Goal: Task Accomplishment & Management: Manage account settings

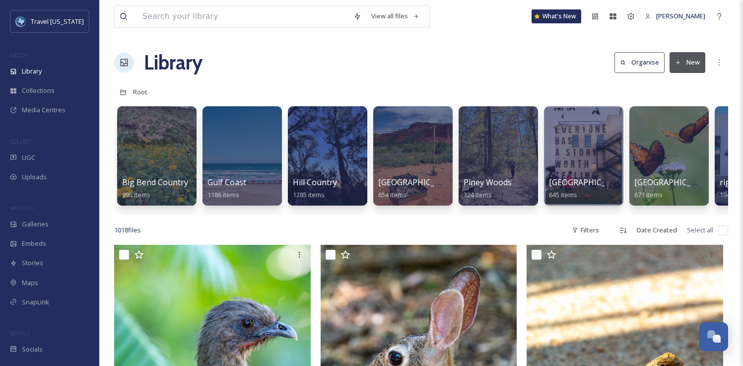
click at [636, 27] on div "View all files What's New [PERSON_NAME]" at bounding box center [421, 16] width 614 height 33
click at [635, 20] on icon at bounding box center [631, 16] width 8 height 8
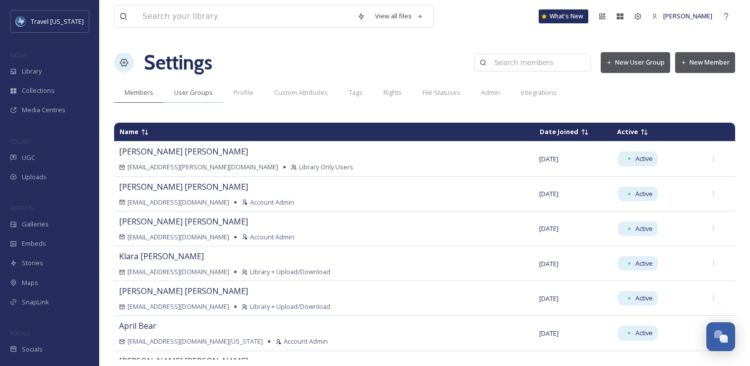
click at [195, 94] on span "User Groups" at bounding box center [193, 92] width 39 height 9
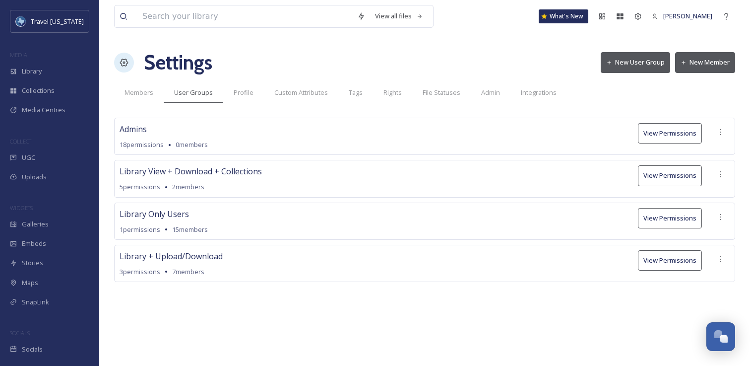
drag, startPoint x: 209, startPoint y: 165, endPoint x: 229, endPoint y: 188, distance: 30.6
click at [229, 188] on div "Library View + Download + Collections 5 permissions 2 members View Permissions" at bounding box center [424, 178] width 621 height 37
click at [229, 188] on div "5 permissions 2 members" at bounding box center [191, 186] width 142 height 9
drag, startPoint x: 221, startPoint y: 180, endPoint x: 209, endPoint y: 164, distance: 19.8
click at [209, 164] on div "Library View + Download + Collections 5 permissions 2 members View Permissions" at bounding box center [424, 178] width 621 height 37
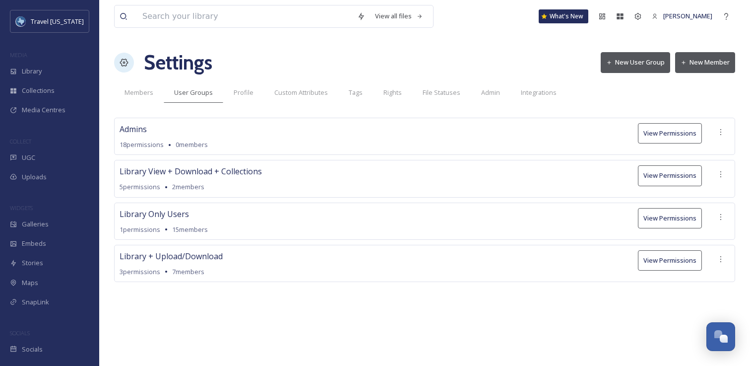
click at [209, 164] on div "Library View + Download + Collections 5 permissions 2 members View Permissions" at bounding box center [424, 178] width 621 height 37
click at [237, 189] on div "Library View + Download + Collections 5 permissions 2 members View Permissions" at bounding box center [424, 178] width 621 height 37
drag, startPoint x: 237, startPoint y: 189, endPoint x: 692, endPoint y: 187, distance: 455.1
click at [238, 189] on div "5 permissions 2 members" at bounding box center [191, 186] width 142 height 9
click at [719, 176] on icon at bounding box center [721, 174] width 8 height 8
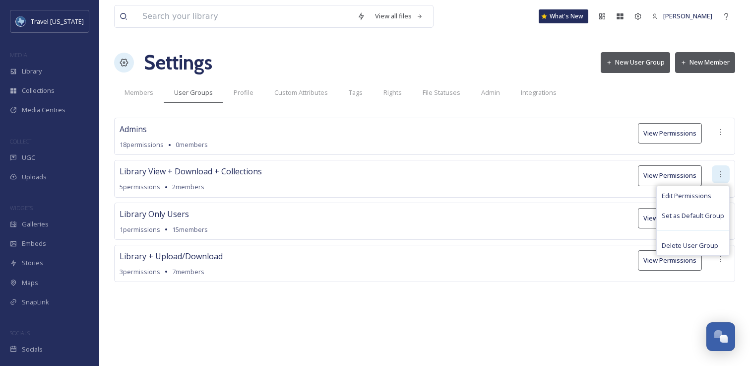
click at [719, 176] on icon at bounding box center [721, 174] width 8 height 8
click at [358, 208] on div "Library Only Users 1 permissions 15 members View Permissions" at bounding box center [424, 220] width 621 height 37
click at [128, 90] on span "Members" at bounding box center [139, 92] width 29 height 9
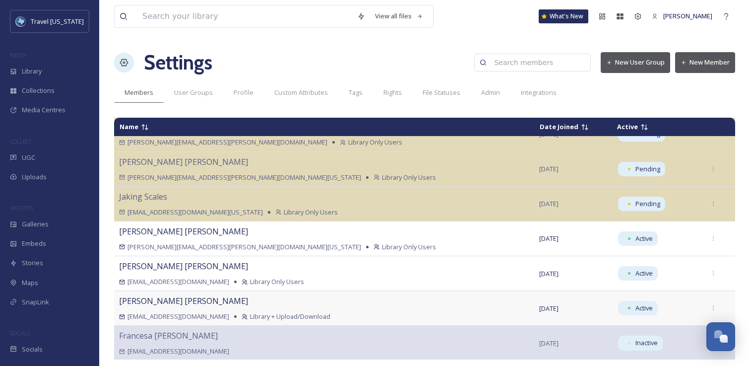
scroll to position [762, 0]
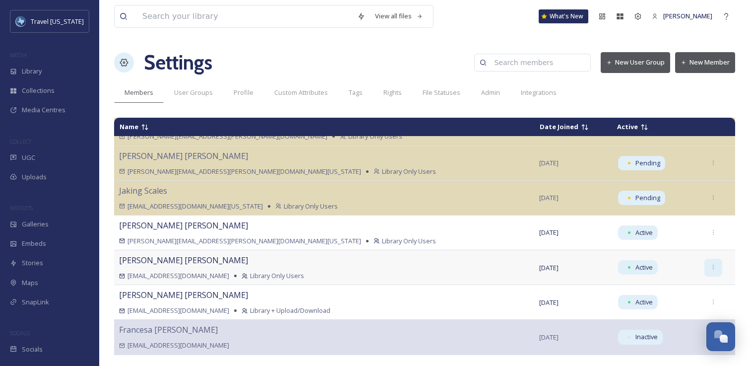
click at [711, 267] on icon at bounding box center [714, 267] width 6 height 6
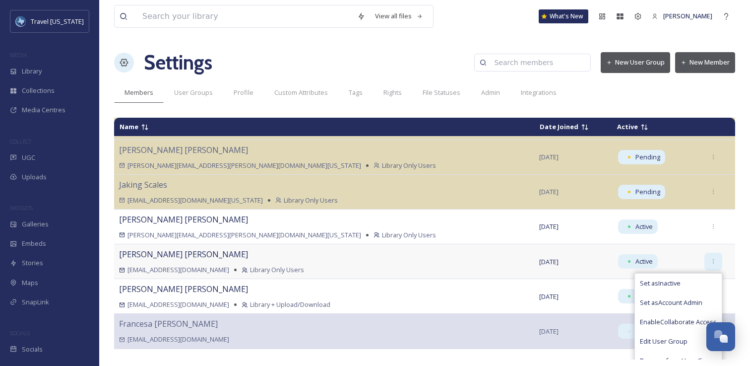
scroll to position [780, 0]
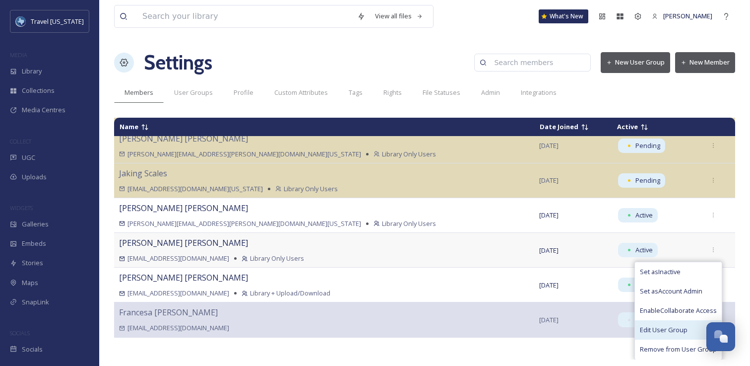
click at [661, 326] on span "Edit User Group" at bounding box center [664, 329] width 48 height 9
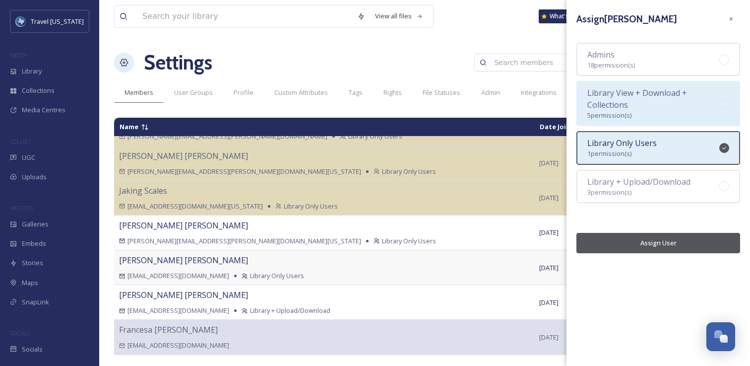
click at [655, 105] on div "Library View + Download + Collections 5 permission(s)" at bounding box center [654, 103] width 132 height 33
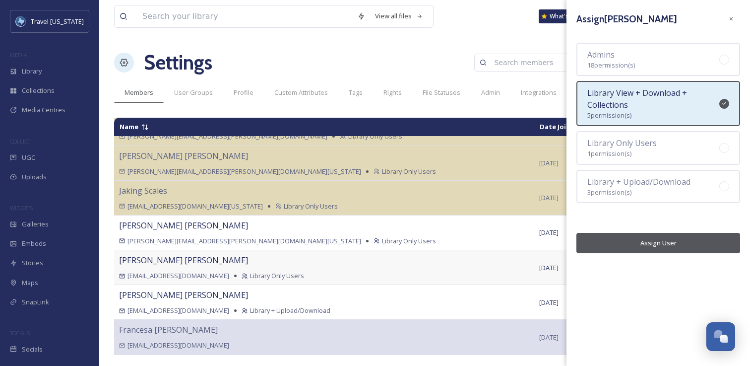
click at [665, 241] on button "Assign User" at bounding box center [659, 243] width 164 height 20
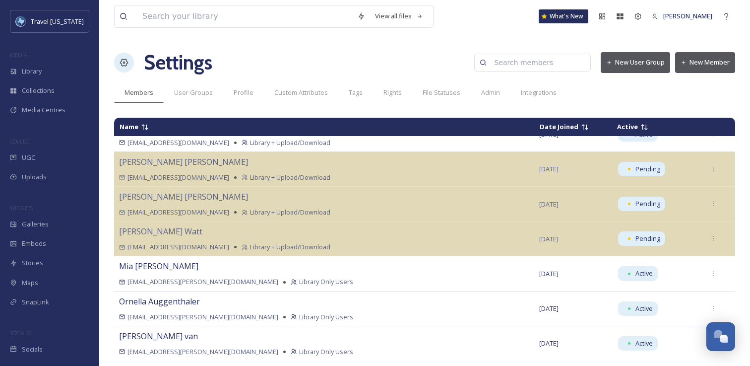
scroll to position [0, 0]
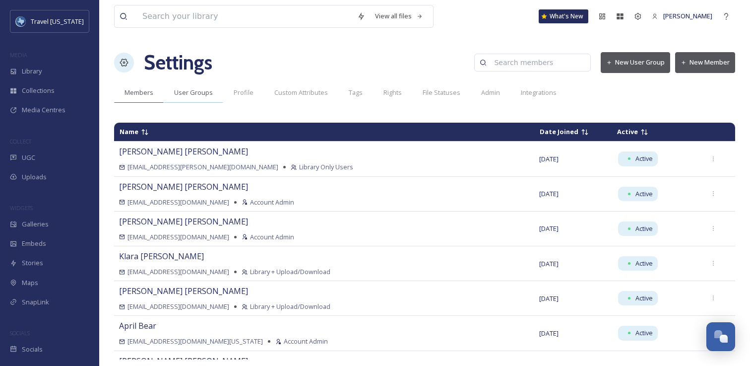
click at [194, 90] on span "User Groups" at bounding box center [193, 92] width 39 height 9
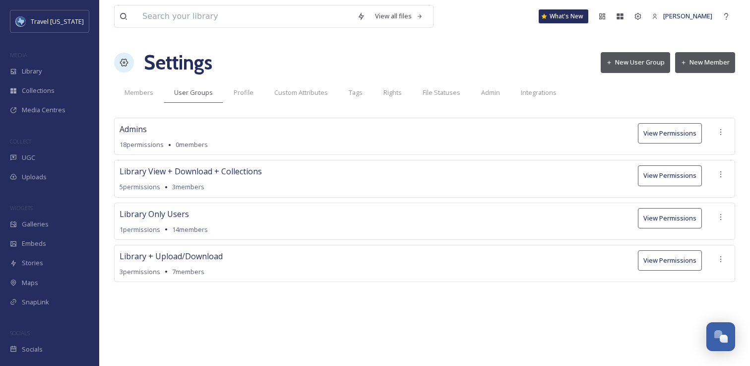
click at [643, 65] on button "New User Group" at bounding box center [635, 62] width 69 height 20
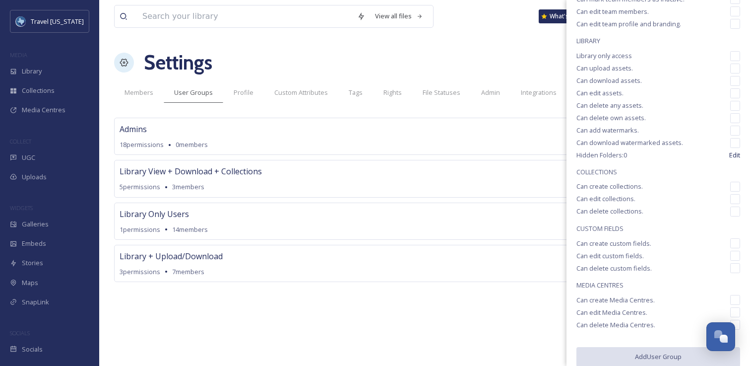
scroll to position [138, 0]
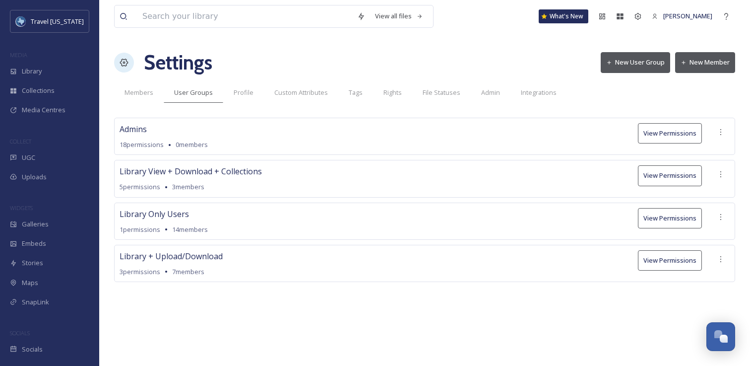
click at [417, 313] on div "View all files What's New [PERSON_NAME] Settings New User Group New Member Memb…" at bounding box center [424, 183] width 651 height 366
click at [647, 64] on button "New User Group" at bounding box center [635, 62] width 69 height 20
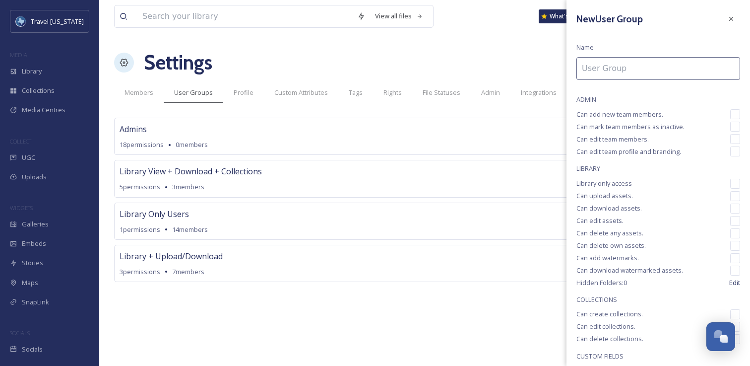
click at [616, 69] on input at bounding box center [659, 68] width 164 height 23
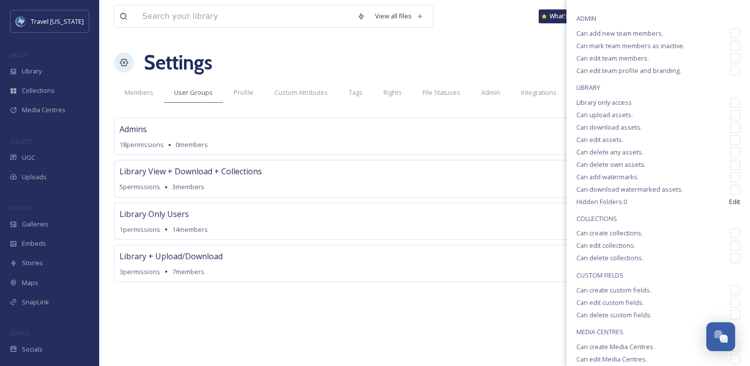
scroll to position [139, 0]
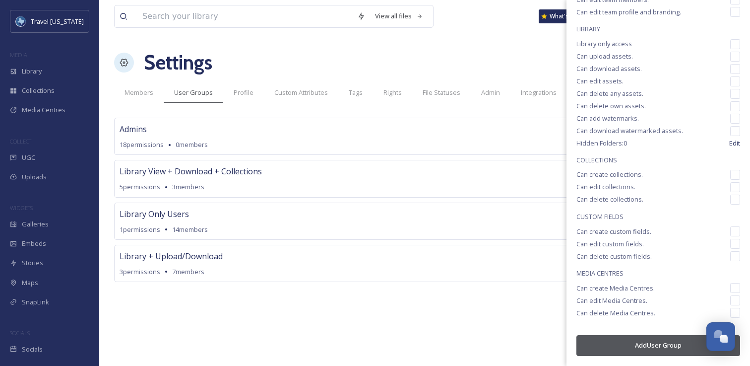
type input "Media Centre (PR)"
click at [730, 284] on input "checkbox" at bounding box center [735, 288] width 10 height 10
checkbox input "true"
click at [730, 298] on input "checkbox" at bounding box center [735, 300] width 10 height 10
checkbox input "true"
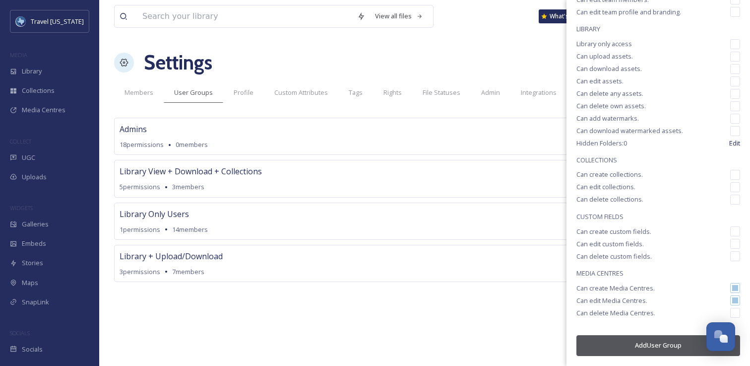
click at [730, 313] on input "checkbox" at bounding box center [735, 313] width 10 height 10
checkbox input "true"
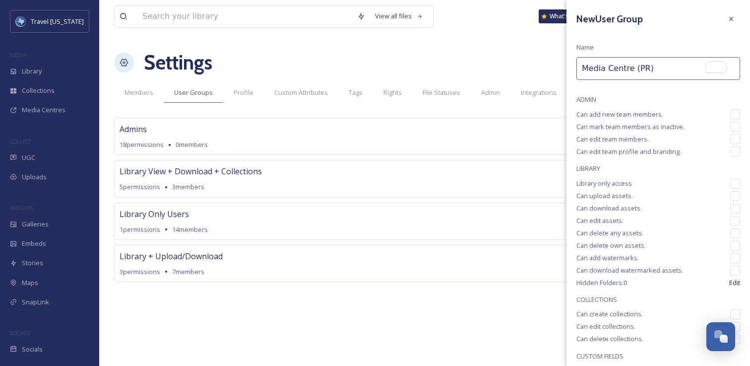
click at [629, 66] on input "Media Centre (PR)" at bounding box center [659, 68] width 164 height 23
type input "Media Center (PR)"
click at [646, 33] on div "New User Group Name Media Center (PR) ADMIN Can add new team members. Can mark …" at bounding box center [659, 252] width 184 height 505
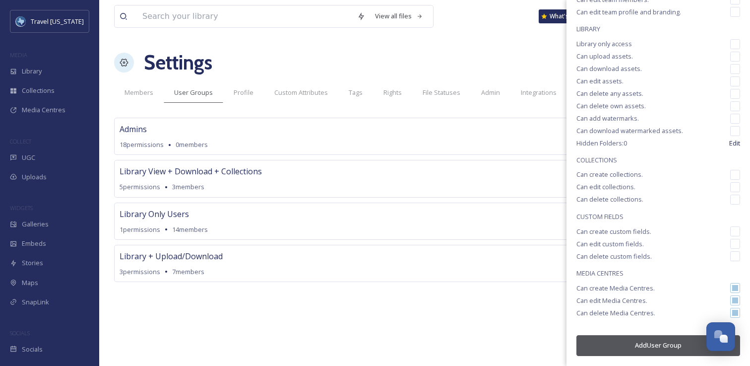
click at [648, 347] on button "Add User Group" at bounding box center [659, 345] width 164 height 20
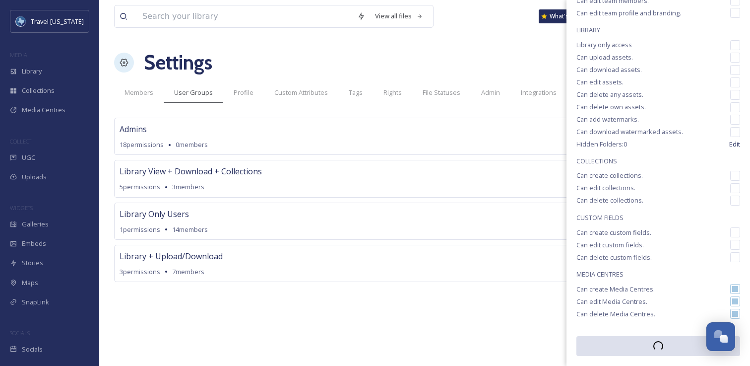
scroll to position [138, 0]
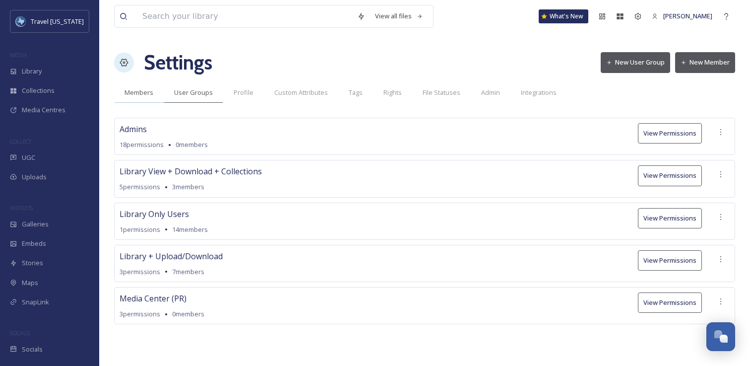
click at [147, 101] on div "Members" at bounding box center [139, 92] width 50 height 20
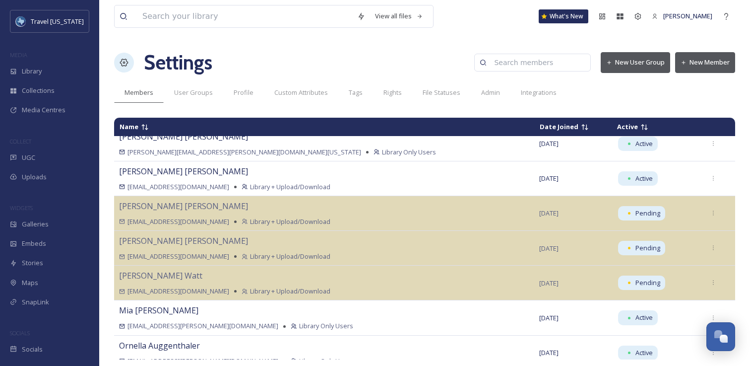
scroll to position [762, 0]
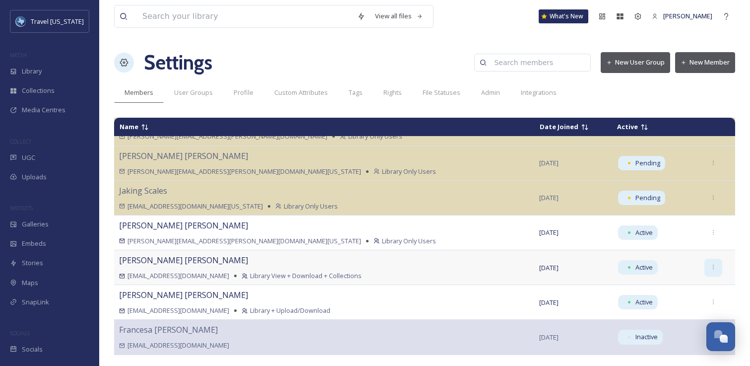
click at [705, 270] on div at bounding box center [714, 268] width 18 height 18
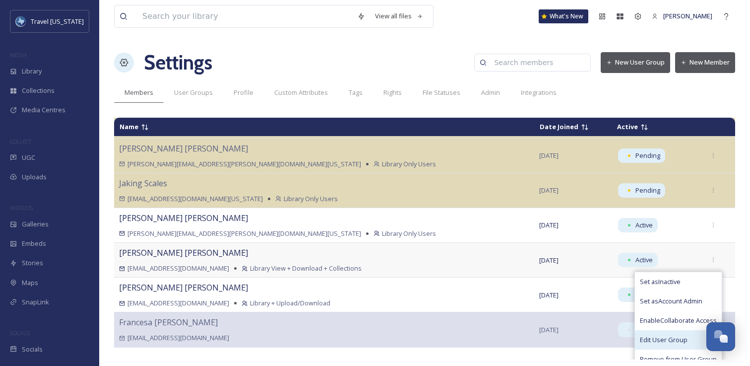
scroll to position [780, 0]
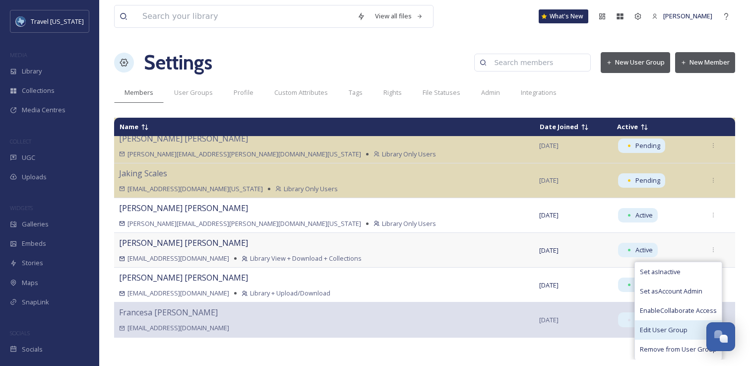
click at [664, 323] on div "Edit User Group" at bounding box center [678, 329] width 87 height 19
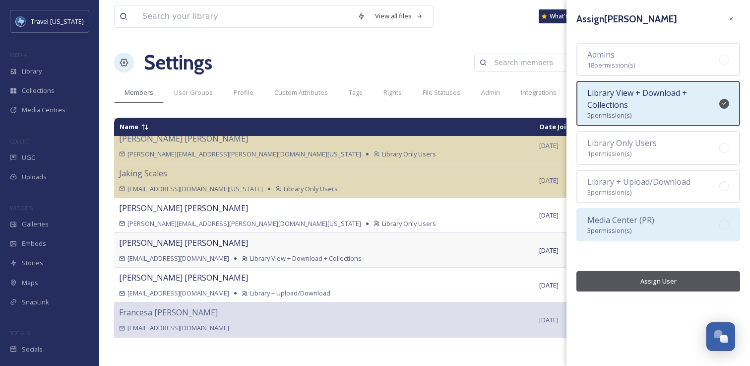
click at [656, 226] on div "Media Center (PR) 3 permission(s)" at bounding box center [659, 224] width 164 height 33
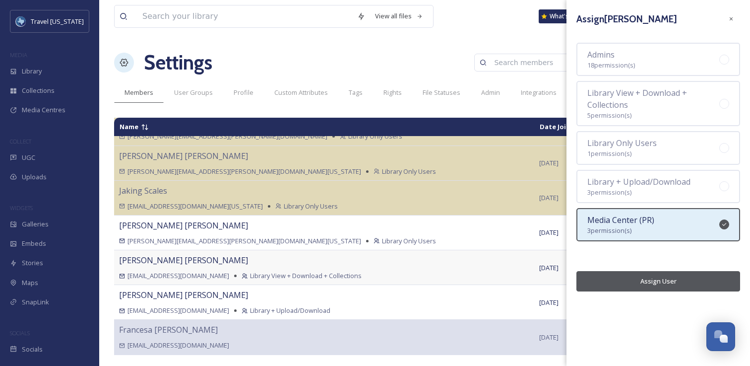
click at [660, 279] on button "Assign User" at bounding box center [659, 281] width 164 height 20
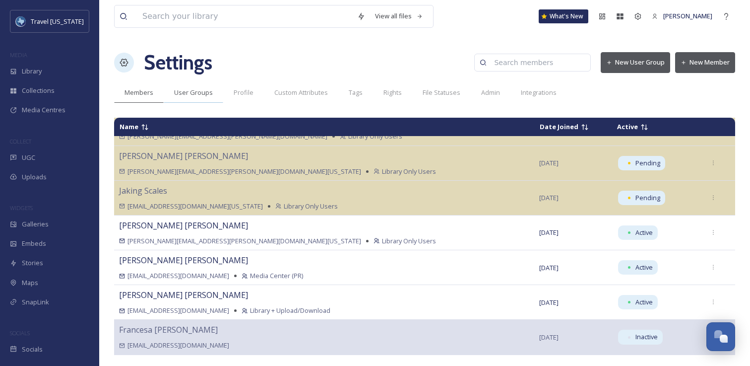
click at [197, 96] on span "User Groups" at bounding box center [193, 92] width 39 height 9
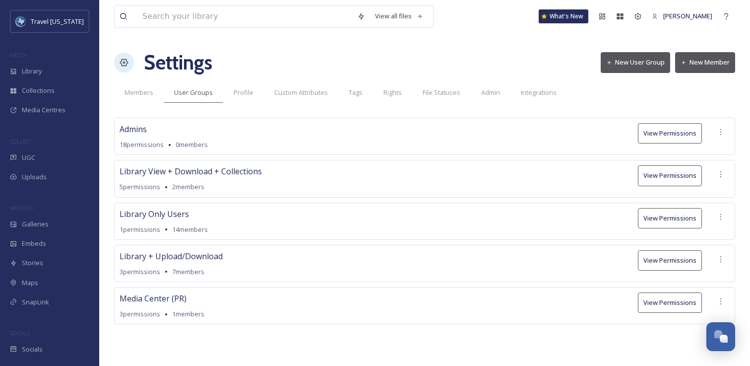
click at [722, 303] on icon at bounding box center [721, 301] width 8 height 8
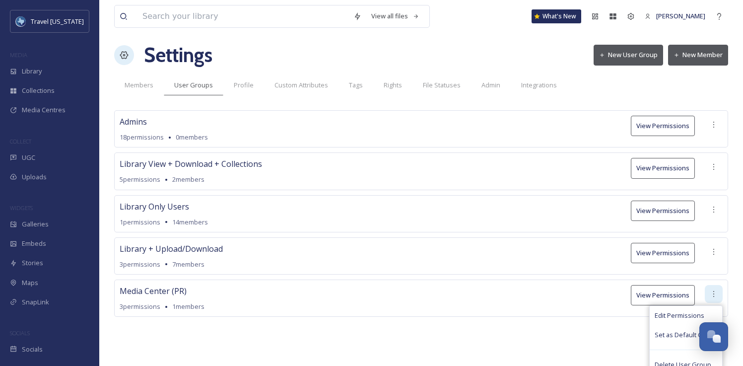
scroll to position [17, 0]
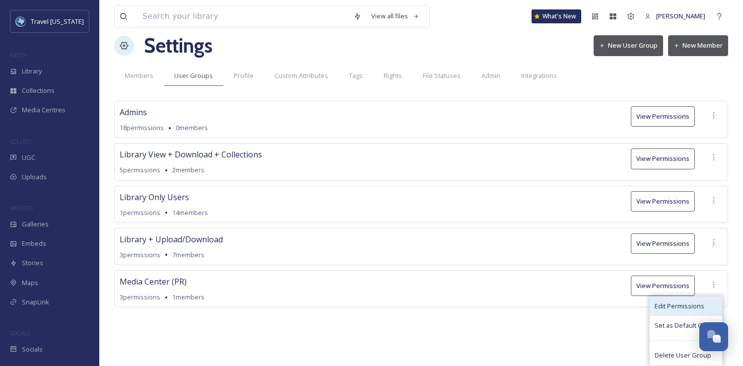
click at [695, 304] on span "Edit Permissions" at bounding box center [680, 305] width 50 height 9
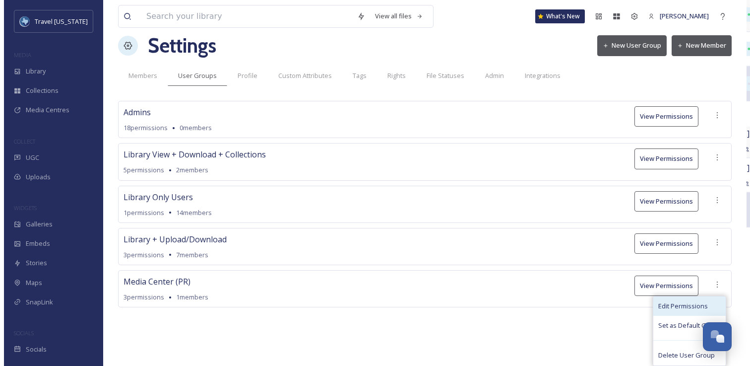
scroll to position [0, 0]
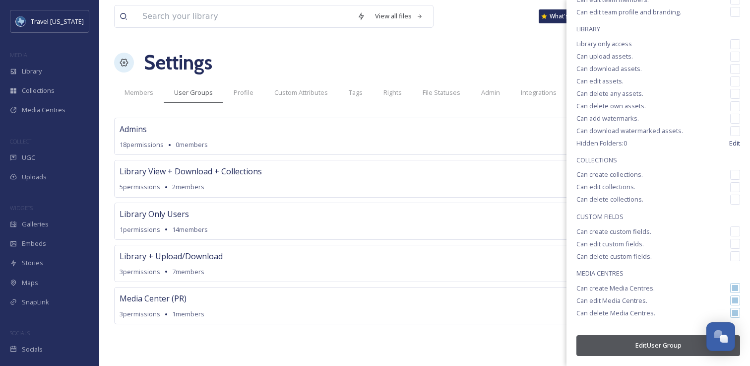
click at [730, 43] on input "checkbox" at bounding box center [735, 44] width 10 height 10
checkbox input "true"
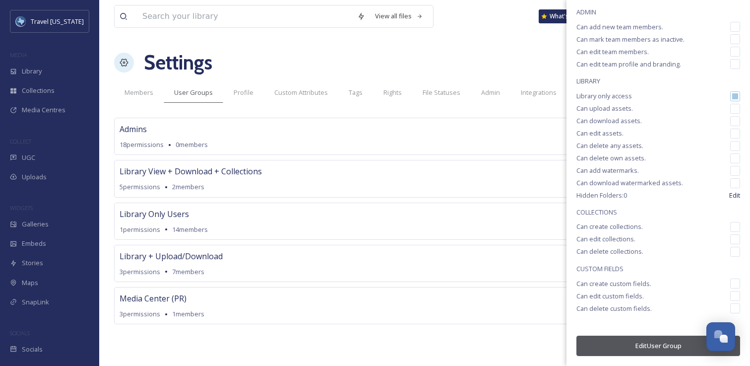
click at [658, 346] on button "Edit User Group" at bounding box center [659, 345] width 164 height 20
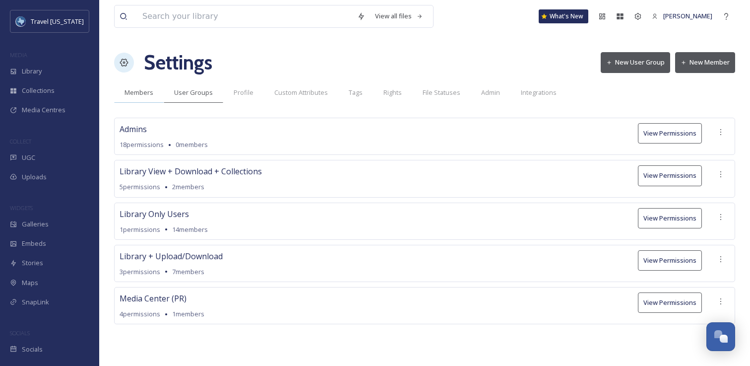
click at [132, 92] on span "Members" at bounding box center [139, 92] width 29 height 9
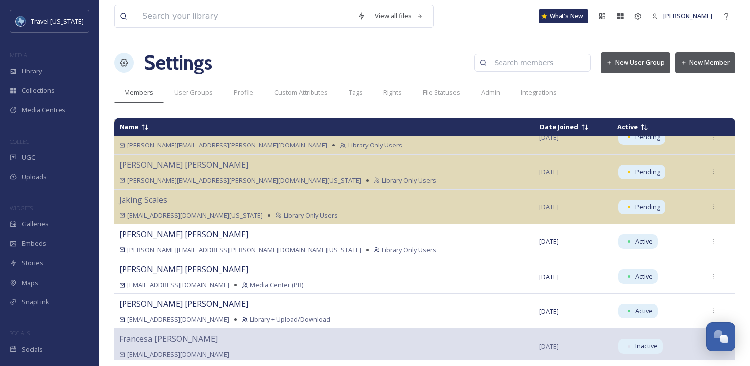
scroll to position [762, 0]
